Goal: Find specific page/section: Find specific page/section

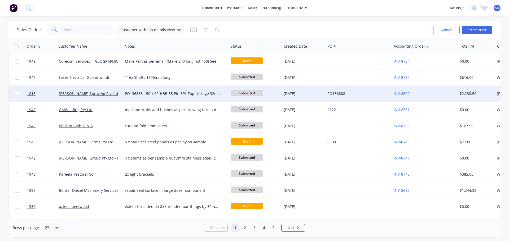
scroll to position [242, 0]
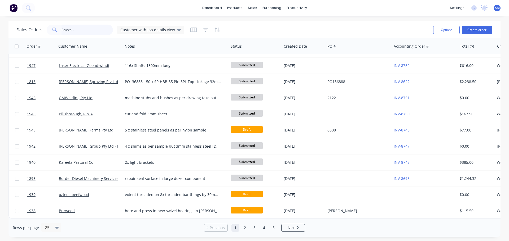
click at [87, 32] on input "text" at bounding box center [87, 30] width 52 height 11
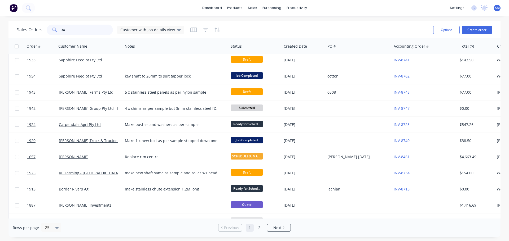
scroll to position [0, 0]
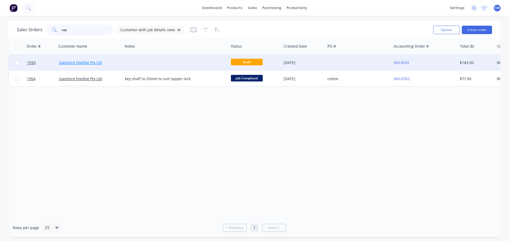
type input "sap"
click at [70, 63] on link "Sapphire Feedlot Pty Ltd" at bounding box center [80, 62] width 43 height 5
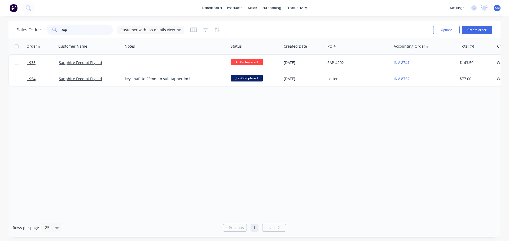
click at [82, 31] on input "sap" at bounding box center [87, 30] width 52 height 11
type input "s"
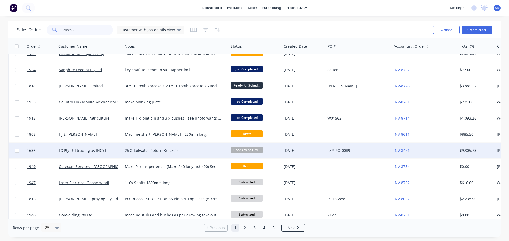
scroll to position [133, 0]
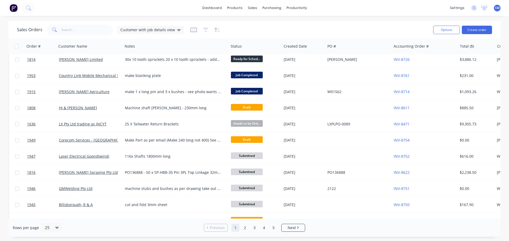
click at [118, 9] on div "dashboard products sales purchasing productivity dashboard products Product Cat…" at bounding box center [254, 8] width 509 height 16
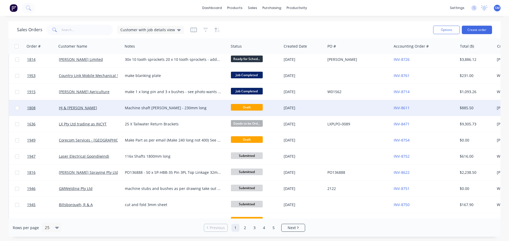
click at [81, 108] on div "HJ & [PERSON_NAME]" at bounding box center [88, 108] width 59 height 5
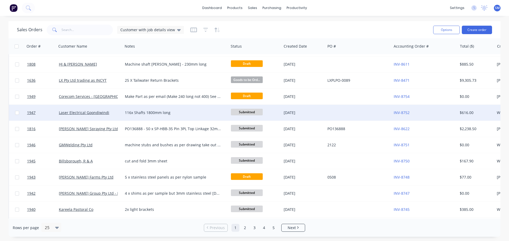
scroll to position [186, 0]
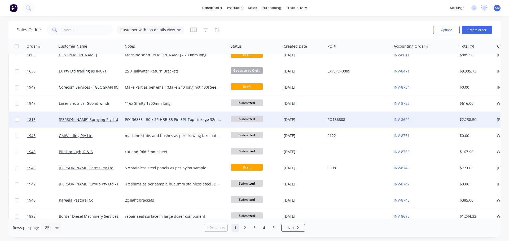
click at [165, 121] on div "PO136888 - 50 x SP-HBB-35 Pin 3PL Top Linkage 32mm x 155mm 50 x SP-HBB-33 Pin 3…" at bounding box center [173, 119] width 96 height 5
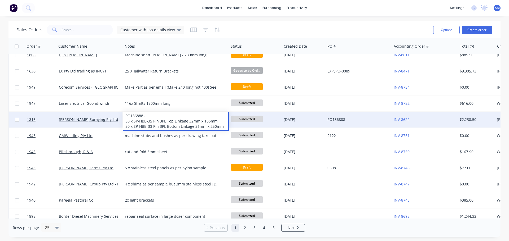
click at [111, 118] on div "[PERSON_NAME] Spraying Pty Ltd" at bounding box center [88, 119] width 59 height 5
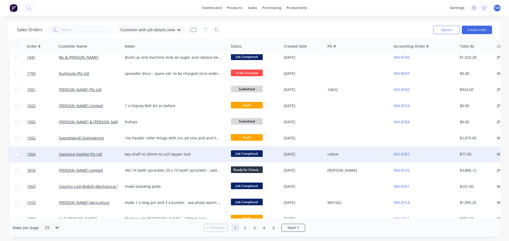
scroll to position [242, 0]
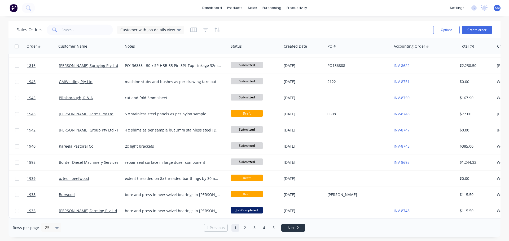
click at [296, 228] on link "Next" at bounding box center [293, 228] width 23 height 5
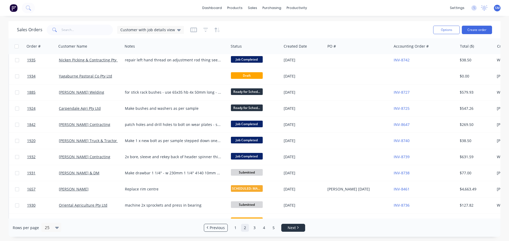
scroll to position [0, 0]
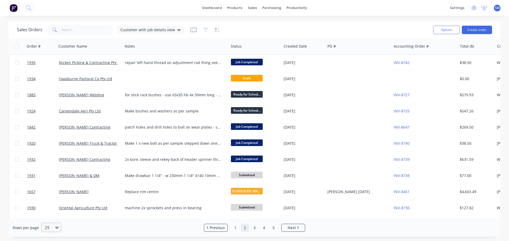
click at [57, 227] on icon at bounding box center [57, 228] width 4 height 6
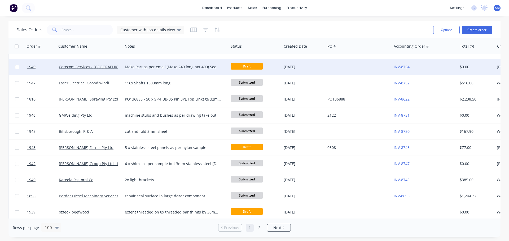
scroll to position [212, 0]
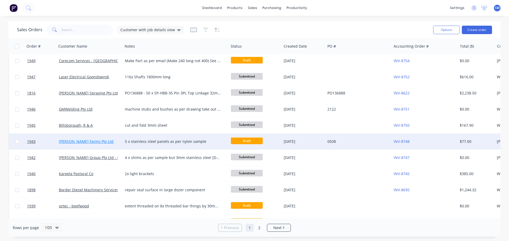
click at [86, 143] on link "[PERSON_NAME] Farms Pty Ltd" at bounding box center [86, 141] width 55 height 5
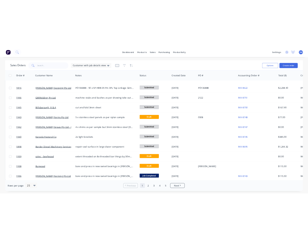
scroll to position [242, 0]
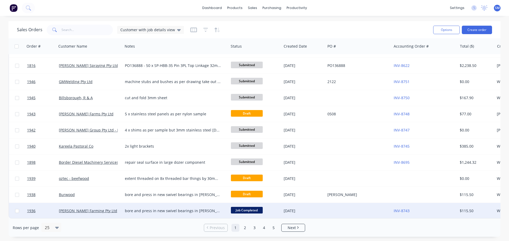
click at [135, 209] on div "bore and press in new swivel bearings in [PERSON_NAME] deer hydraulic cylinder …" at bounding box center [173, 211] width 96 height 5
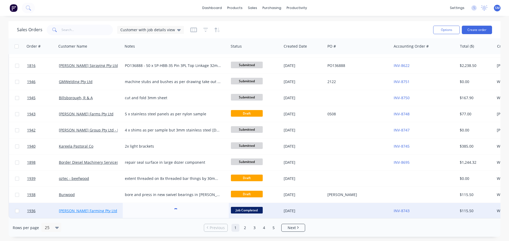
click at [103, 209] on link "[PERSON_NAME] Farming Pty Ltd" at bounding box center [88, 211] width 58 height 5
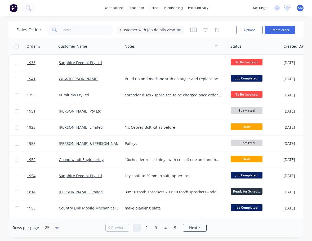
click at [161, 47] on div at bounding box center [173, 46] width 97 height 11
click at [95, 30] on input "text" at bounding box center [87, 30] width 52 height 11
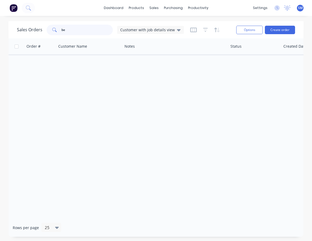
type input "b"
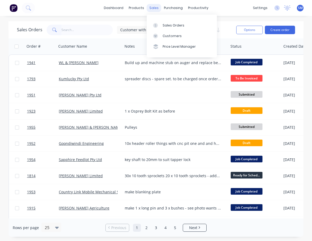
click at [153, 5] on div "sales" at bounding box center [154, 8] width 15 height 8
click at [169, 33] on link "Customers" at bounding box center [182, 36] width 70 height 11
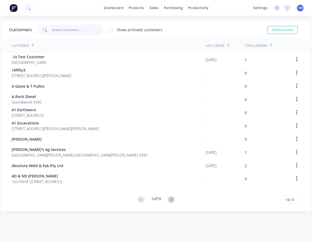
click at [80, 30] on input "text" at bounding box center [78, 30] width 52 height 11
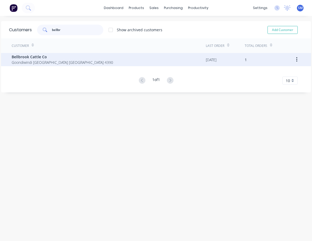
type input "bellbr"
click at [35, 64] on span "Goondiwindi [GEOGRAPHIC_DATA] [GEOGRAPHIC_DATA] 4390" at bounding box center [63, 63] width 102 height 6
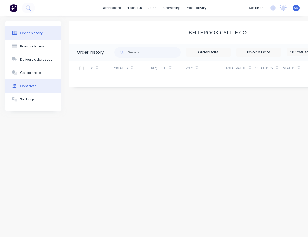
click at [31, 92] on button "Contacts" at bounding box center [33, 86] width 56 height 13
select select "AU"
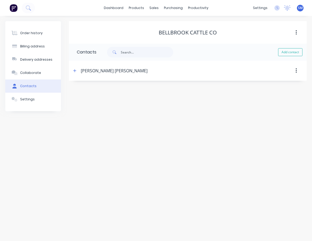
click at [99, 72] on div "[PERSON_NAME] [PERSON_NAME]" at bounding box center [114, 71] width 67 height 6
click at [72, 71] on button "button" at bounding box center [75, 70] width 7 height 7
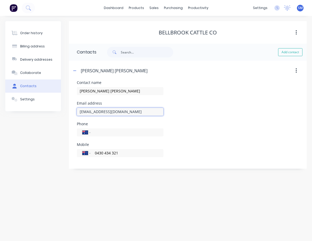
drag, startPoint x: 130, startPoint y: 112, endPoint x: 80, endPoint y: 112, distance: 49.8
click at [80, 112] on input "[EMAIL_ADDRESS][DOMAIN_NAME]" at bounding box center [120, 112] width 87 height 8
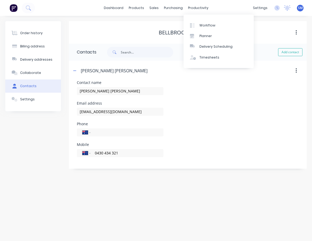
drag, startPoint x: 213, startPoint y: 217, endPoint x: 204, endPoint y: 205, distance: 15.4
click at [213, 217] on div "Order history Billing address Delivery addresses Collaborate Contacts Settings …" at bounding box center [156, 128] width 312 height 225
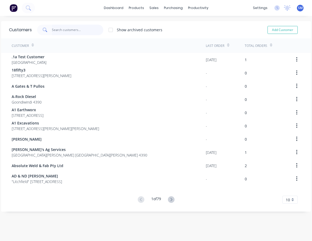
click at [62, 29] on input "text" at bounding box center [78, 30] width 52 height 11
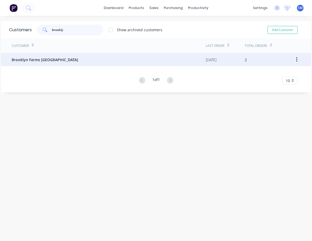
type input "brookly"
click at [25, 61] on span "Brooklyn Farms [GEOGRAPHIC_DATA]" at bounding box center [45, 60] width 67 height 6
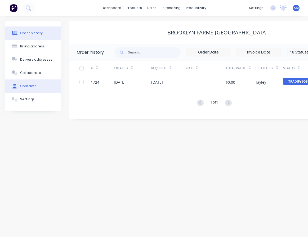
click at [28, 82] on button "Contacts" at bounding box center [33, 86] width 56 height 13
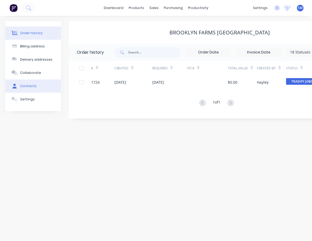
select select "AU"
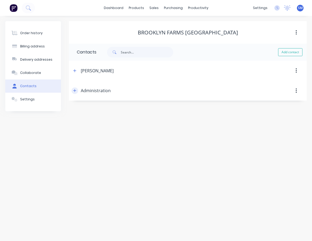
click at [74, 89] on button "button" at bounding box center [75, 90] width 7 height 7
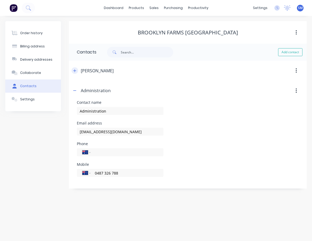
click at [76, 70] on icon "button" at bounding box center [74, 71] width 3 height 4
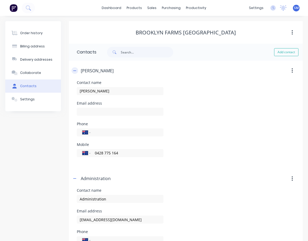
click at [76, 71] on icon "button" at bounding box center [74, 71] width 3 height 4
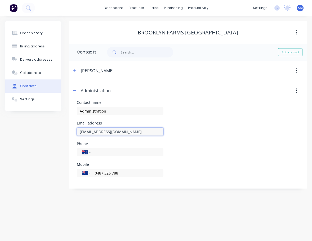
drag, startPoint x: 121, startPoint y: 133, endPoint x: 81, endPoint y: 134, distance: 39.5
click at [81, 134] on input "[EMAIL_ADDRESS][DOMAIN_NAME]" at bounding box center [120, 132] width 87 height 8
click at [82, 134] on input "[EMAIL_ADDRESS][DOMAIN_NAME]" at bounding box center [120, 132] width 87 height 8
drag, startPoint x: 101, startPoint y: 132, endPoint x: 80, endPoint y: 130, distance: 21.3
click at [72, 131] on div "Contact name Administration Email address [EMAIL_ADDRESS][DOMAIN_NAME] Phone In…" at bounding box center [188, 145] width 238 height 88
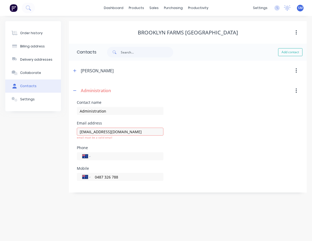
click at [228, 225] on div "Order history Billing address Delivery addresses Collaborate Contacts Settings …" at bounding box center [156, 128] width 312 height 225
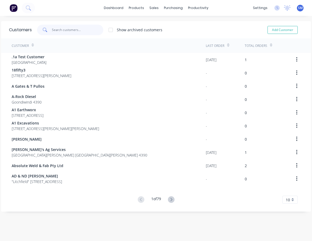
click at [62, 31] on input "text" at bounding box center [78, 30] width 52 height 11
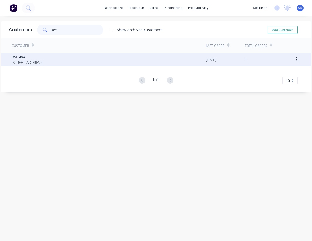
type input "bsf"
click at [23, 61] on span "[STREET_ADDRESS]" at bounding box center [28, 63] width 32 height 6
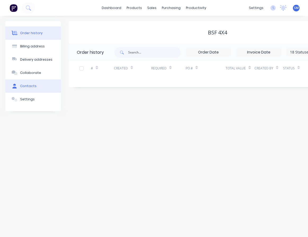
click at [32, 83] on button "Contacts" at bounding box center [33, 86] width 56 height 13
select select "AU"
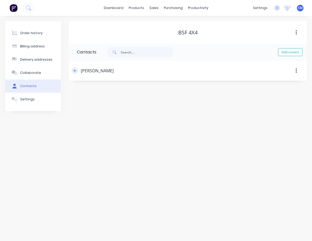
click at [75, 71] on icon "button" at bounding box center [74, 71] width 3 height 4
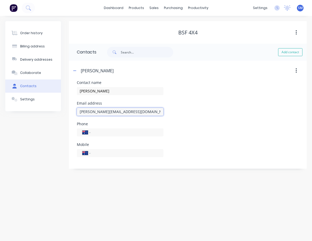
drag, startPoint x: 121, startPoint y: 112, endPoint x: 79, endPoint y: 112, distance: 42.4
click at [77, 112] on div "Contact name [PERSON_NAME] address [PERSON_NAME][EMAIL_ADDRESS][DOMAIN_NAME] Ph…" at bounding box center [188, 125] width 238 height 88
click at [235, 191] on div "Order history Billing address Delivery addresses Collaborate Contacts Settings …" at bounding box center [156, 128] width 312 height 225
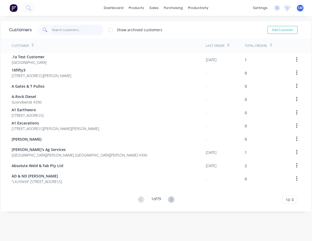
click at [81, 29] on input "text" at bounding box center [78, 30] width 52 height 11
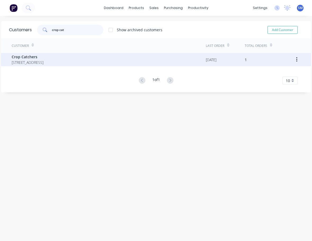
type input "crop cat"
click at [43, 62] on span "[STREET_ADDRESS]" at bounding box center [28, 63] width 32 height 6
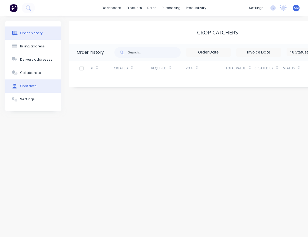
click at [41, 85] on button "Contacts" at bounding box center [33, 86] width 56 height 13
select select "AU"
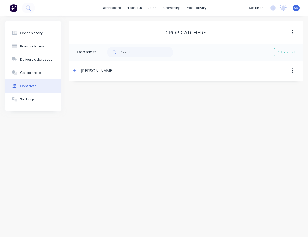
select select "AU"
click at [75, 70] on icon "button" at bounding box center [74, 70] width 3 height 3
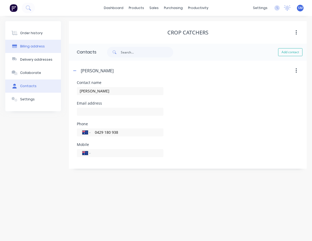
click at [32, 46] on div "Billing address" at bounding box center [32, 46] width 25 height 5
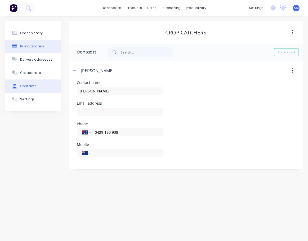
select select "AU"
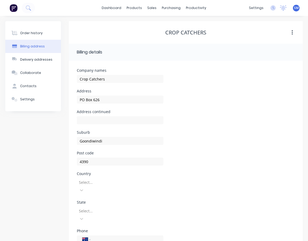
click at [240, 126] on div "Address continued" at bounding box center [186, 120] width 218 height 21
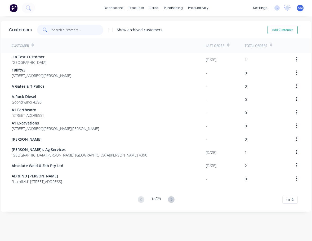
click at [61, 30] on input "text" at bounding box center [78, 30] width 52 height 11
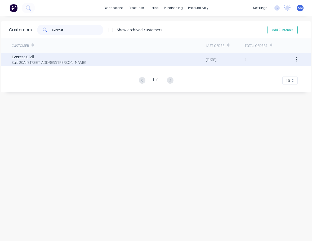
type input "everest"
click at [39, 60] on span "Suit 20A [STREET_ADDRESS][PERSON_NAME]" at bounding box center [49, 63] width 74 height 6
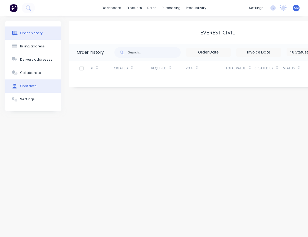
click at [35, 82] on button "Contacts" at bounding box center [33, 86] width 56 height 13
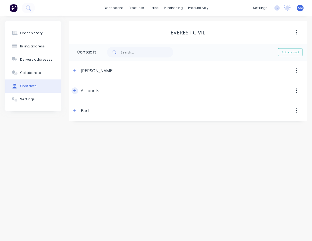
click at [73, 91] on icon "button" at bounding box center [74, 90] width 3 height 3
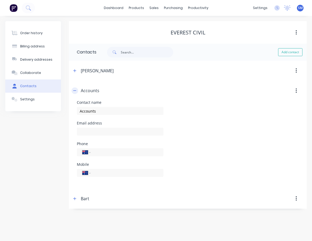
click at [76, 90] on icon "button" at bounding box center [74, 91] width 3 height 4
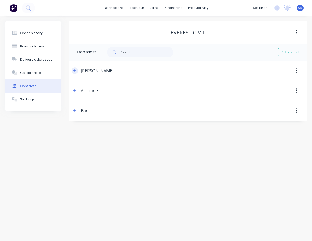
click at [76, 72] on icon "button" at bounding box center [74, 71] width 3 height 4
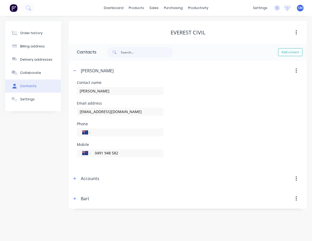
click at [190, 209] on header "Bart" at bounding box center [188, 199] width 238 height 20
drag, startPoint x: 134, startPoint y: 112, endPoint x: 78, endPoint y: 112, distance: 56.7
click at [78, 112] on input "[EMAIL_ADDRESS][DOMAIN_NAME]" at bounding box center [120, 112] width 87 height 8
click at [222, 97] on div "Contact name [PERSON_NAME]" at bounding box center [188, 91] width 222 height 21
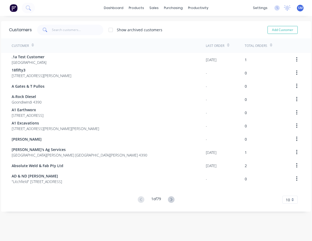
click at [236, 223] on div "Customers Show archived customers Add Customer Customer Last Order Total Orders…" at bounding box center [156, 133] width 312 height 225
click at [65, 36] on div "Customers Show archived customers Add Customer" at bounding box center [156, 29] width 310 height 17
click at [73, 30] on input "text" at bounding box center [78, 30] width 52 height 11
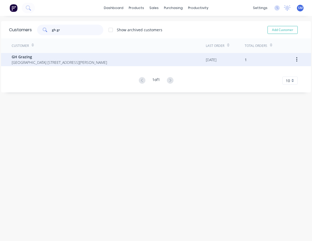
type input "gh gr"
click at [22, 62] on span "[GEOGRAPHIC_DATA] [STREET_ADDRESS][PERSON_NAME]" at bounding box center [59, 63] width 95 height 6
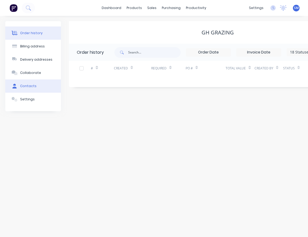
click at [30, 86] on div "Contacts" at bounding box center [28, 86] width 16 height 5
select select "AU"
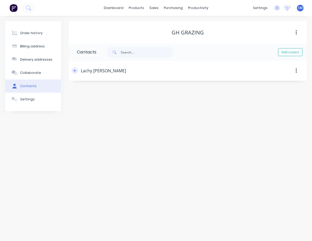
click at [75, 71] on icon "button" at bounding box center [74, 70] width 3 height 3
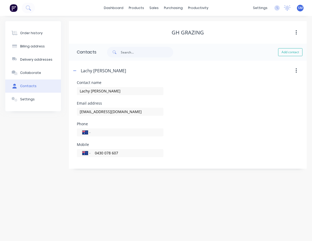
click at [194, 188] on div "Order history Billing address Delivery addresses Collaborate Contacts Settings …" at bounding box center [156, 128] width 312 height 225
drag, startPoint x: 121, startPoint y: 110, endPoint x: 80, endPoint y: 111, distance: 41.1
click at [76, 111] on div "Contact name [GEOGRAPHIC_DATA][PERSON_NAME] Email address [EMAIL_ADDRESS][DOMAI…" at bounding box center [188, 125] width 238 height 88
click at [174, 204] on div "Order history Billing address Delivery addresses Collaborate Contacts Settings …" at bounding box center [156, 128] width 312 height 225
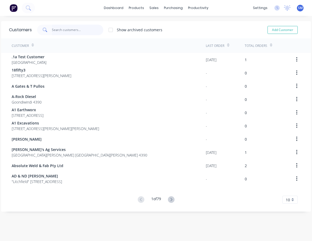
click at [79, 31] on input "text" at bounding box center [78, 30] width 52 height 11
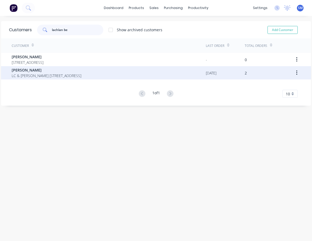
type input "lachlan be"
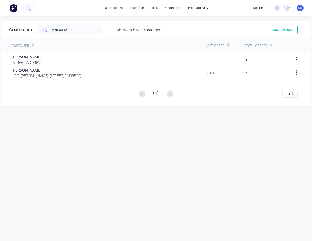
click at [215, 168] on div "Customers lachlan be Show archived customers Add Customer Customer Last Order T…" at bounding box center [156, 133] width 312 height 225
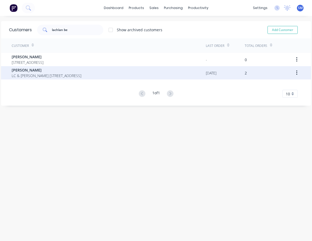
click at [55, 74] on span "LC & [PERSON_NAME] [STREET_ADDRESS]" at bounding box center [47, 76] width 70 height 6
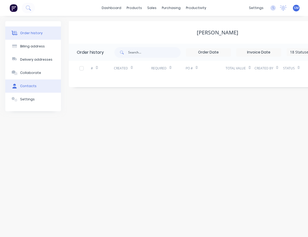
click at [39, 87] on button "Contacts" at bounding box center [33, 86] width 56 height 13
select select "AU"
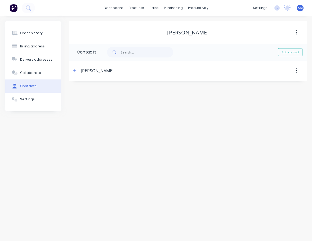
click at [100, 71] on div "[PERSON_NAME]" at bounding box center [97, 71] width 33 height 6
click at [75, 71] on icon "button" at bounding box center [74, 71] width 3 height 4
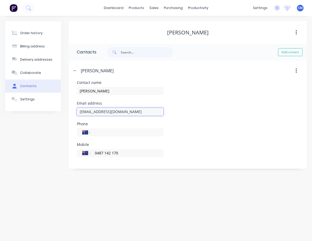
drag, startPoint x: 124, startPoint y: 112, endPoint x: 74, endPoint y: 111, distance: 50.1
click at [74, 111] on div "Contact name [PERSON_NAME] Email address [EMAIL_ADDRESS][DOMAIN_NAME] Phone Int…" at bounding box center [188, 125] width 238 height 88
drag, startPoint x: 217, startPoint y: 195, endPoint x: 214, endPoint y: 191, distance: 4.7
click at [217, 195] on div "Order history Billing address Delivery addresses Collaborate Contacts Settings …" at bounding box center [156, 128] width 312 height 225
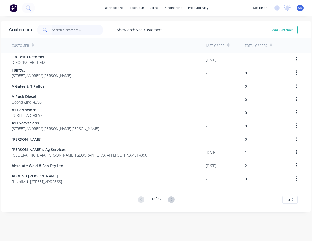
click at [58, 28] on input "text" at bounding box center [78, 30] width 52 height 11
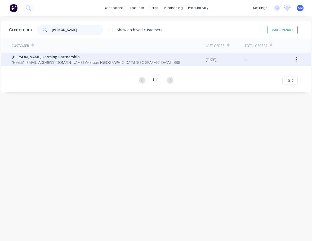
type input "[PERSON_NAME]"
click at [37, 63] on span ""Heath" [EMAIL_ADDRESS][DOMAIN_NAME] Yelarbon [GEOGRAPHIC_DATA] [GEOGRAPHIC_DAT…" at bounding box center [96, 63] width 169 height 6
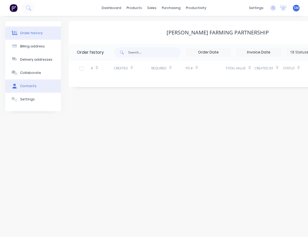
click at [34, 89] on button "Contacts" at bounding box center [33, 86] width 56 height 13
select select "AU"
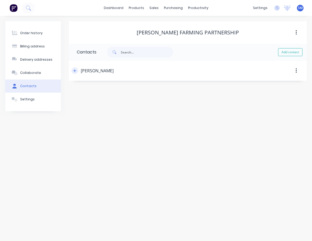
click at [74, 71] on icon "button" at bounding box center [74, 70] width 3 height 3
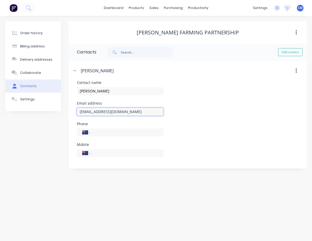
drag, startPoint x: 115, startPoint y: 113, endPoint x: 80, endPoint y: 113, distance: 35.0
click at [80, 113] on input "[EMAIL_ADDRESS][DOMAIN_NAME]" at bounding box center [120, 112] width 87 height 8
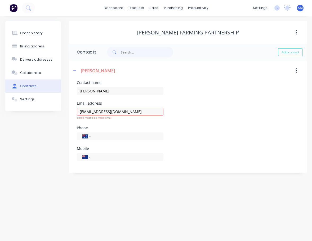
click at [154, 201] on div "Order history Billing address Delivery addresses Collaborate Contacts Settings …" at bounding box center [156, 128] width 312 height 225
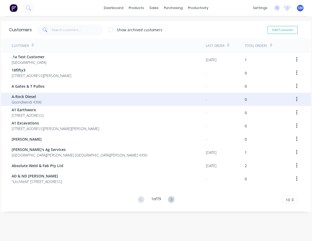
drag, startPoint x: 179, startPoint y: 232, endPoint x: 76, endPoint y: 99, distance: 168.7
click at [179, 232] on div "Customers Show archived customers Add Customer Customer Last Order Total Orders…" at bounding box center [156, 133] width 312 height 225
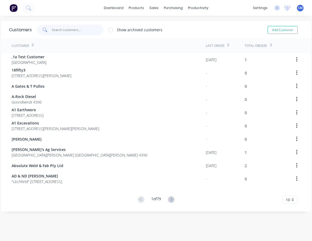
click at [61, 28] on input "text" at bounding box center [78, 30] width 52 height 11
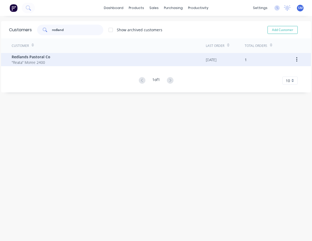
type input "redland"
click at [36, 60] on span ""Reata" Moree 2400" at bounding box center [31, 63] width 39 height 6
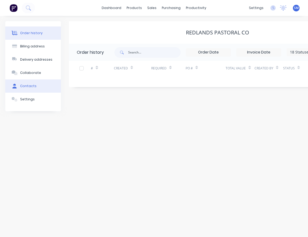
click at [34, 88] on div "Contacts" at bounding box center [28, 86] width 16 height 5
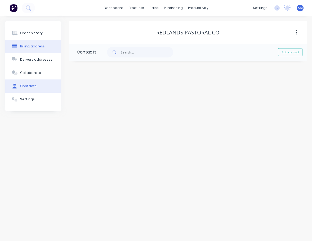
click at [49, 44] on button "Billing address" at bounding box center [33, 46] width 56 height 13
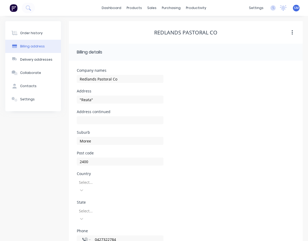
click at [213, 127] on div "Address continued" at bounding box center [186, 120] width 218 height 21
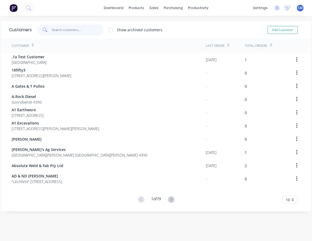
click at [77, 29] on input "text" at bounding box center [78, 30] width 52 height 11
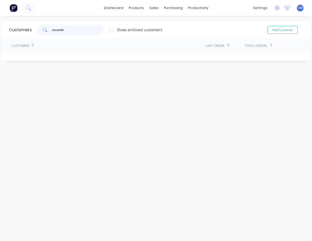
click at [69, 29] on input "secomb" at bounding box center [78, 30] width 52 height 11
click at [152, 76] on div "Customers secomb Show archived customers Add Customer Customer Last Order Total…" at bounding box center [156, 133] width 312 height 225
click at [68, 32] on input "secomb" at bounding box center [78, 30] width 52 height 11
click at [78, 28] on input "secomb" at bounding box center [78, 30] width 52 height 11
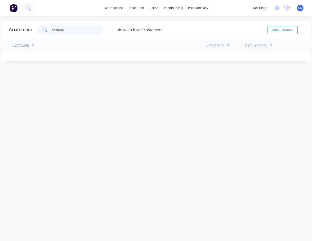
click at [78, 28] on input "secomb" at bounding box center [78, 30] width 52 height 11
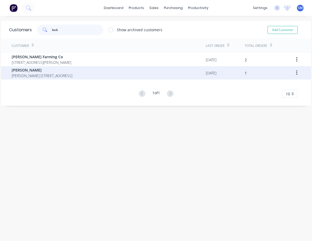
type input "lock"
click at [38, 73] on span "[PERSON_NAME]" at bounding box center [42, 70] width 61 height 6
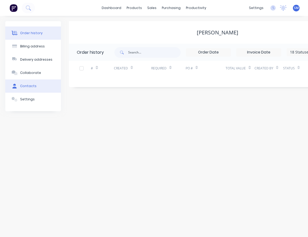
click at [55, 86] on button "Contacts" at bounding box center [33, 86] width 56 height 13
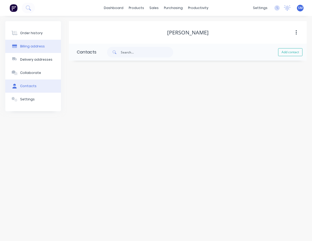
click at [25, 46] on div "Billing address" at bounding box center [32, 46] width 25 height 5
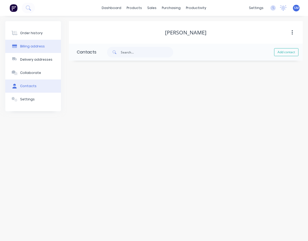
select select "AU"
